Goal: Download file/media

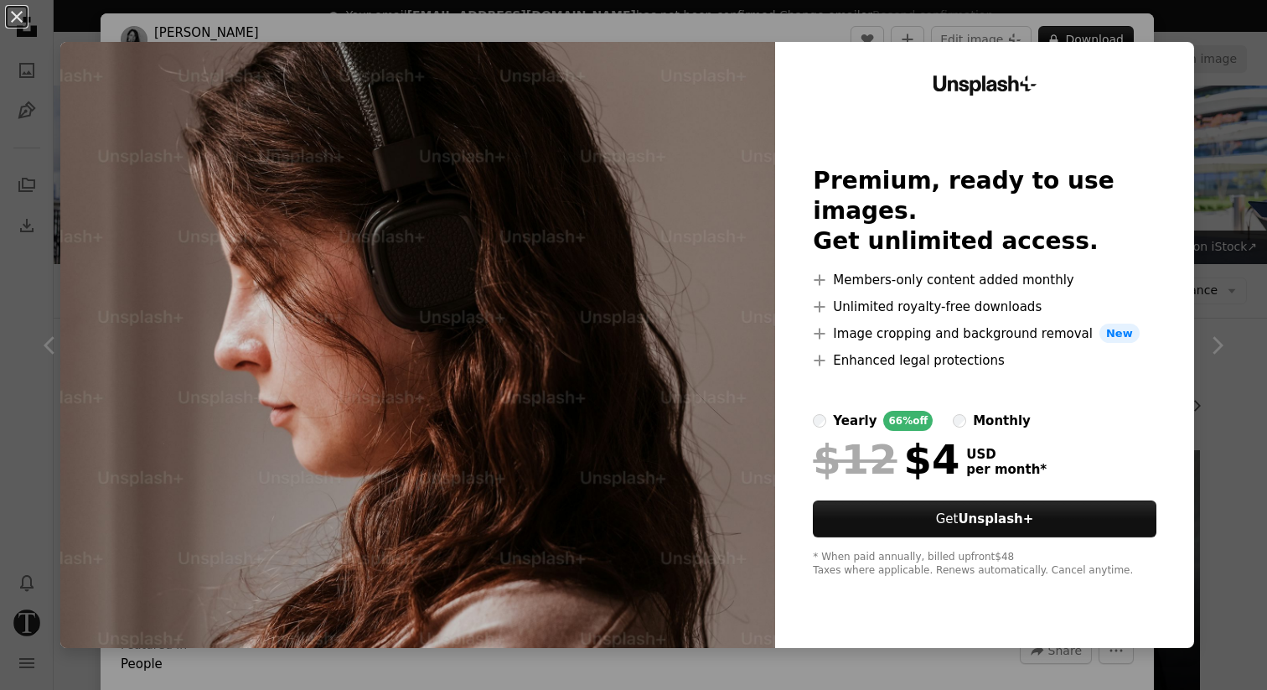
scroll to position [24494, 0]
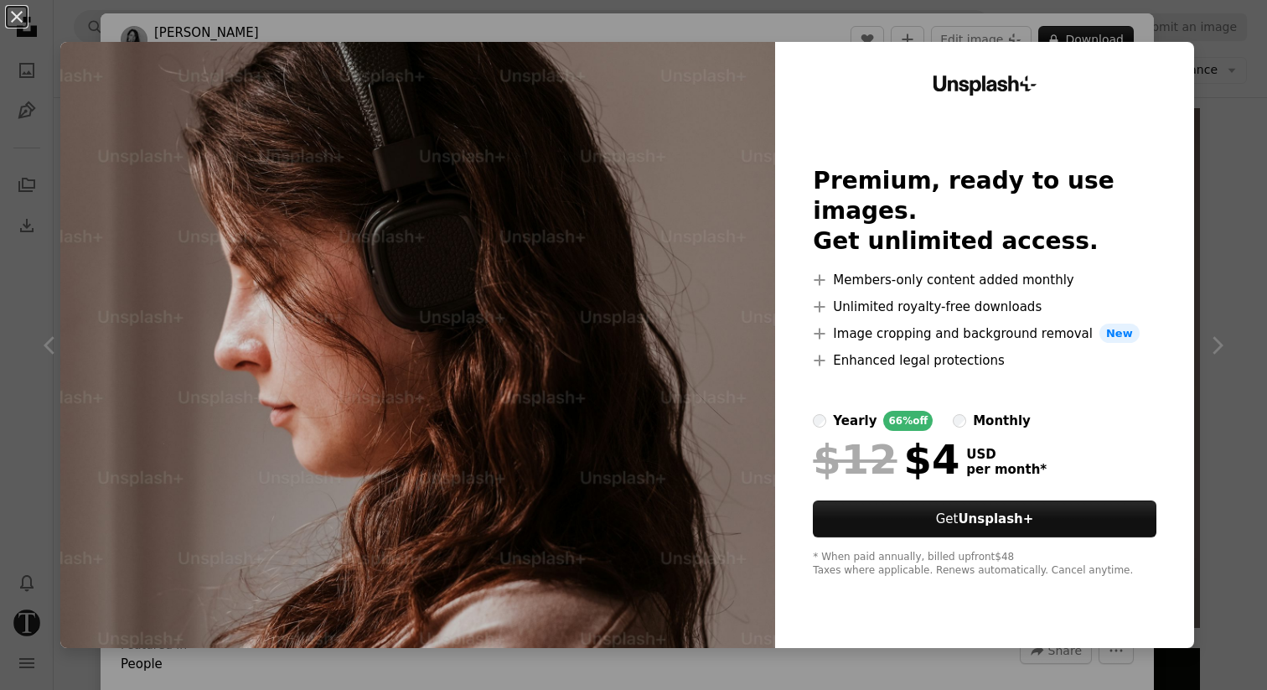
click at [1237, 61] on div "An X shape Unsplash+ Premium, ready to use images. Get unlimited access. A plus…" at bounding box center [633, 345] width 1267 height 690
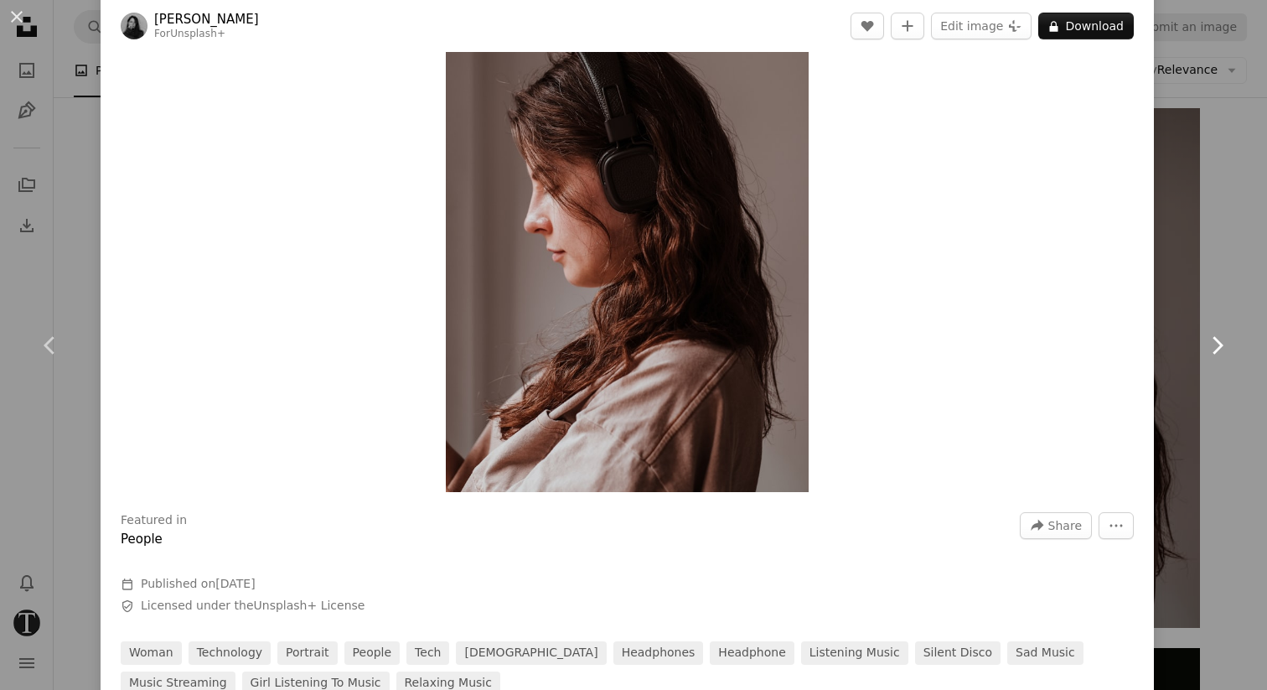
scroll to position [130, 0]
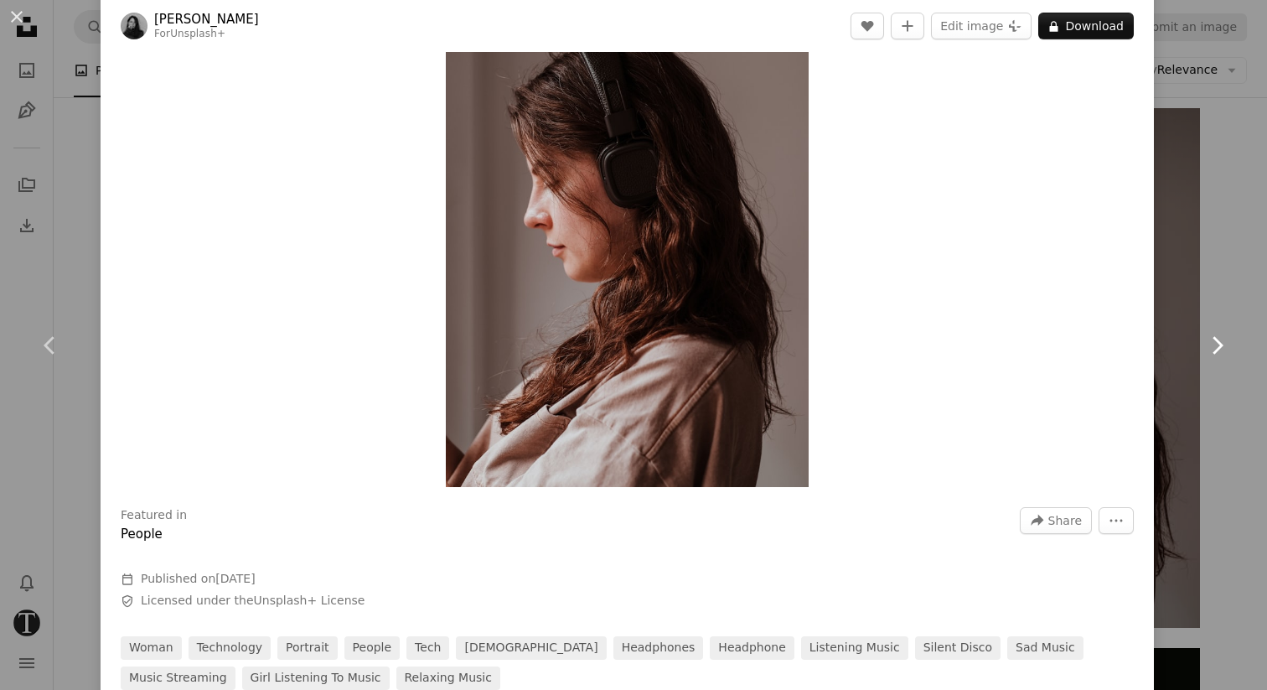
click at [1167, 356] on link "Chevron right" at bounding box center [1217, 345] width 101 height 161
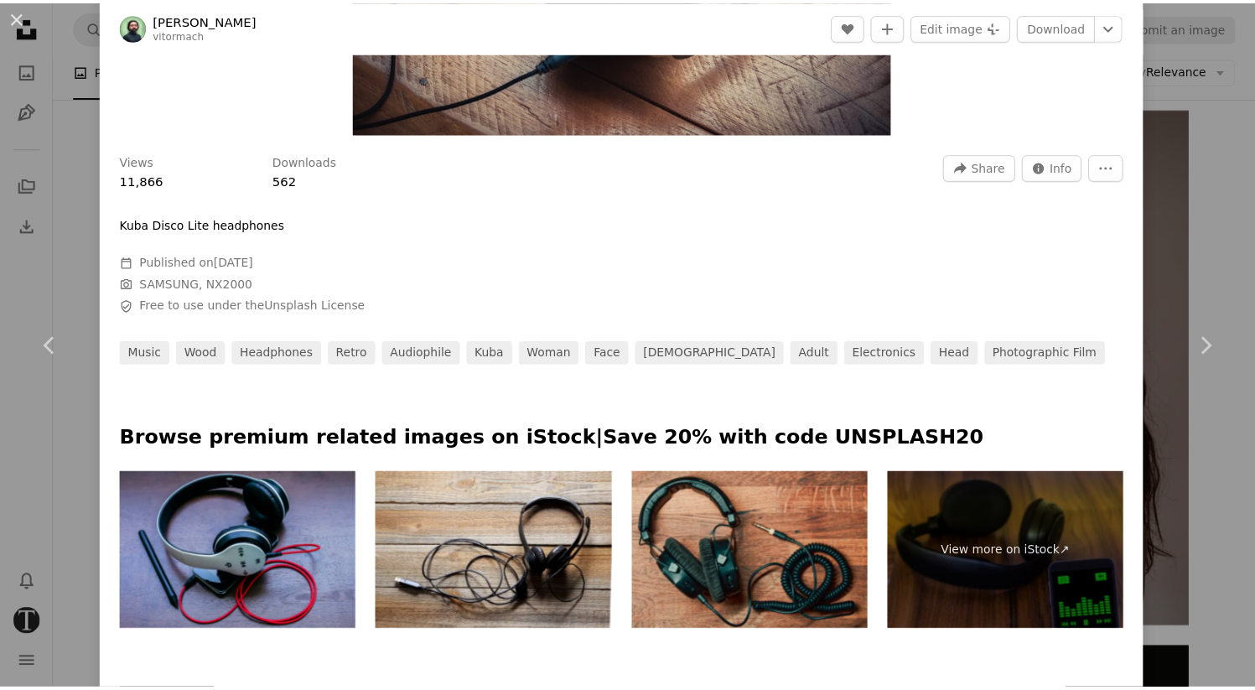
scroll to position [516, 0]
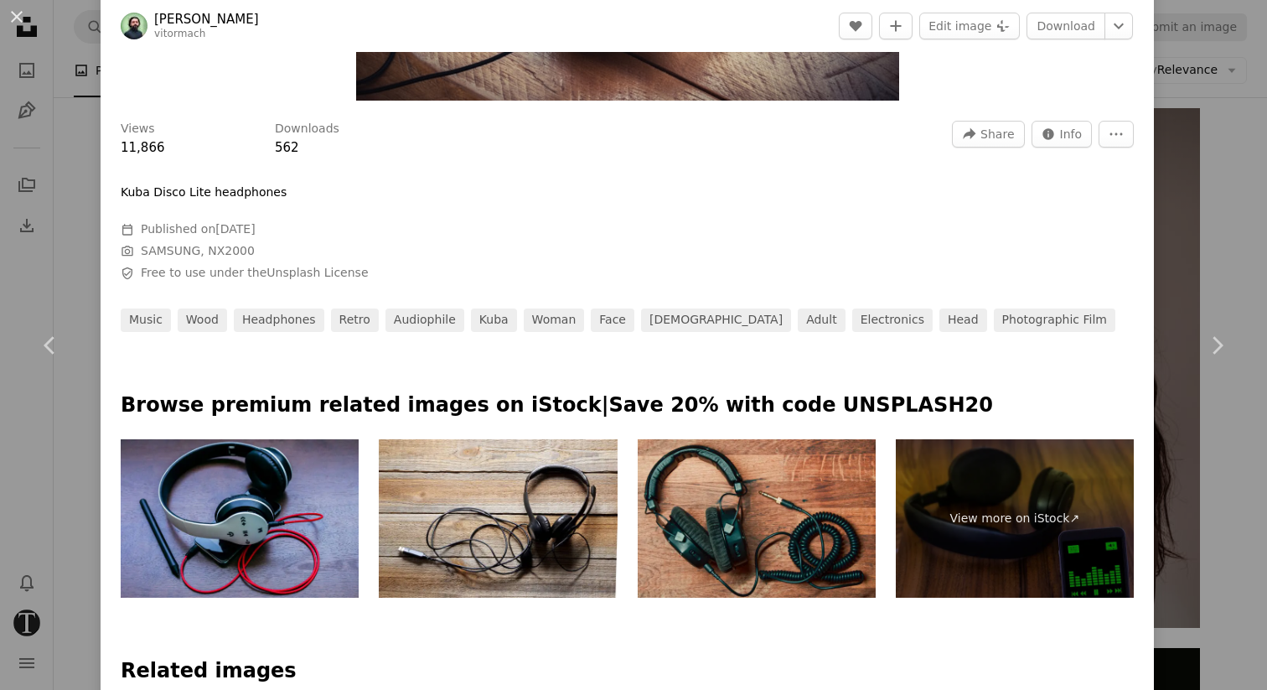
click at [1145, 285] on div "An X shape Chevron left Chevron right [PERSON_NAME] vitormach A heart A plus si…" at bounding box center [633, 345] width 1267 height 690
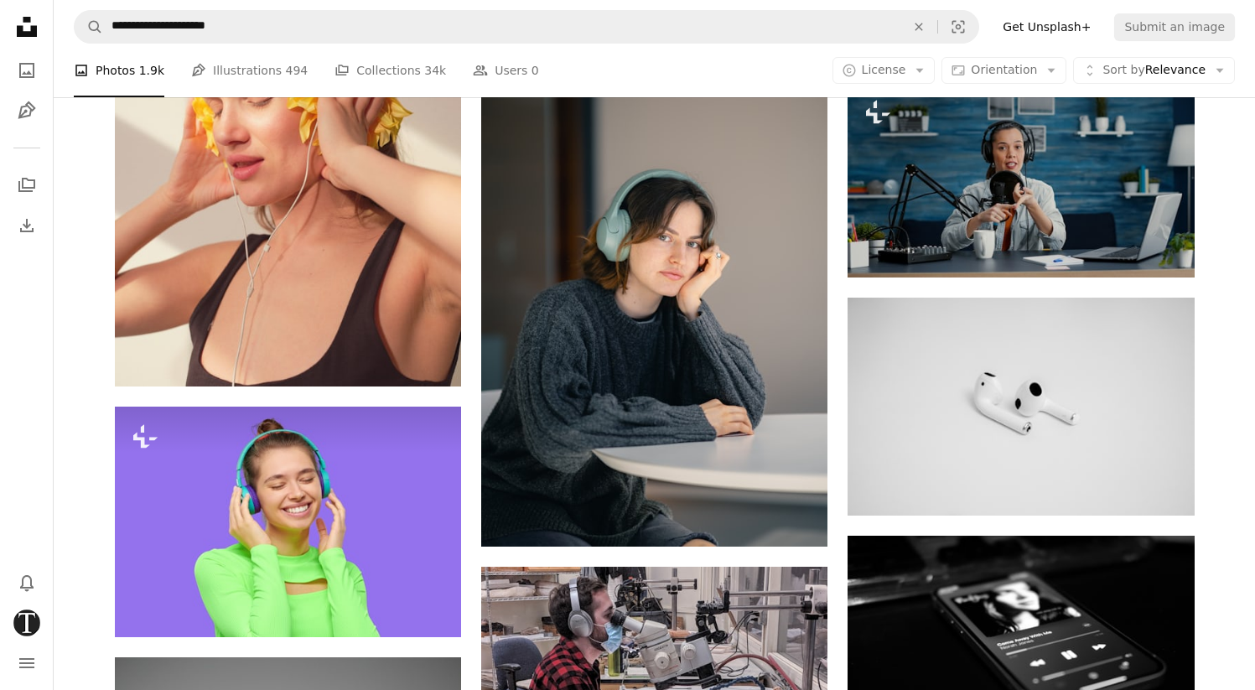
scroll to position [25848, 0]
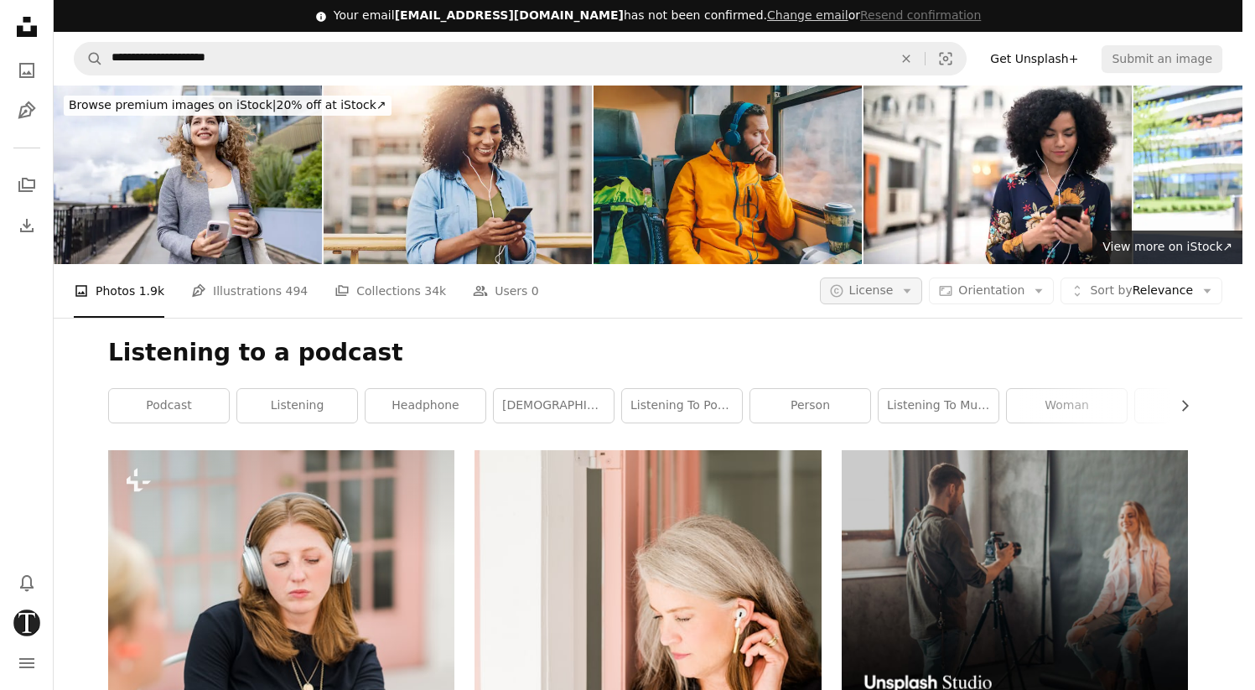
click at [914, 283] on icon "Arrow down" at bounding box center [906, 290] width 15 height 15
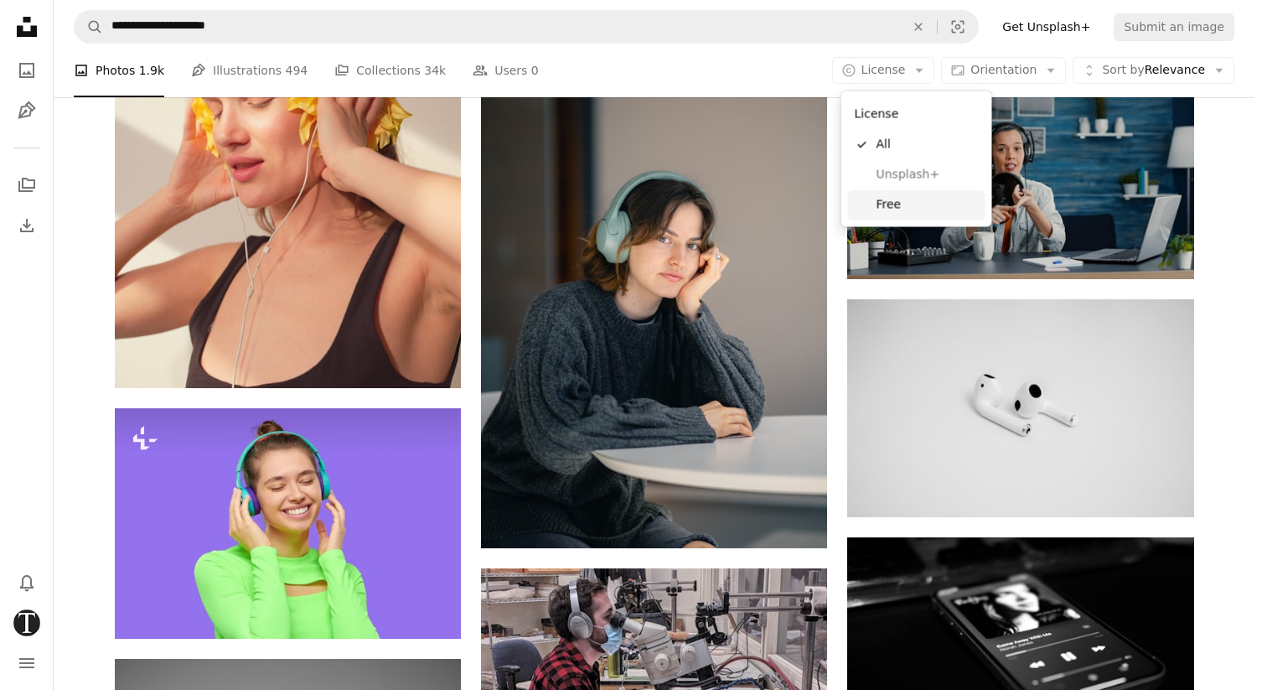
click at [875, 201] on link "Free" at bounding box center [916, 204] width 137 height 30
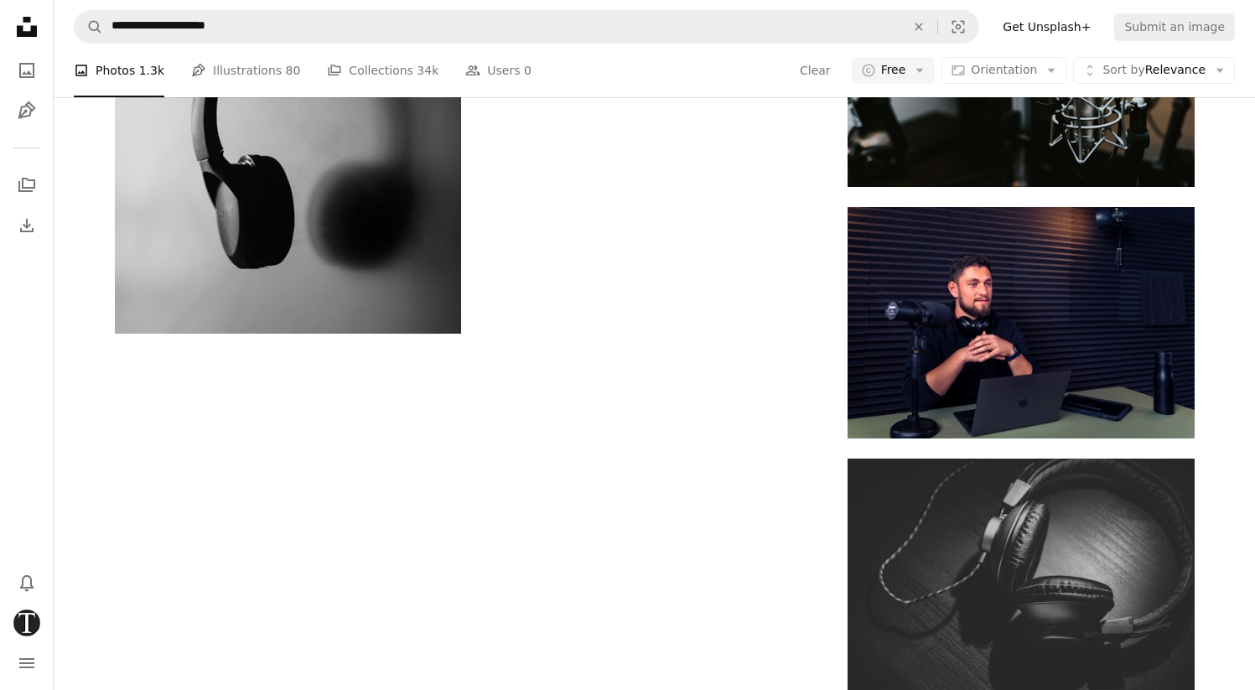
scroll to position [16361, 0]
